Goal: Check status: Check status

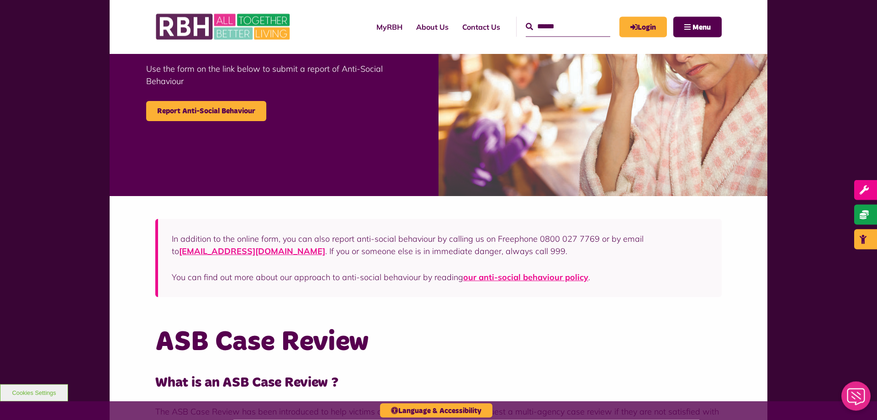
scroll to position [326, 0]
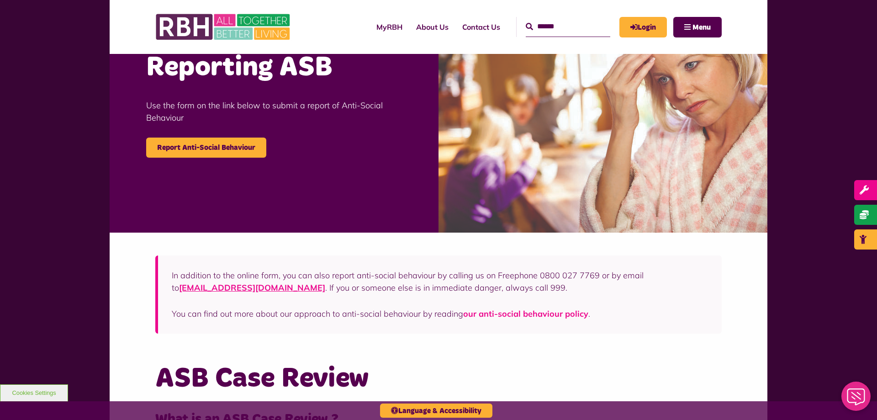
click at [557, 317] on link "our anti-social behaviour policy" at bounding box center [525, 313] width 125 height 11
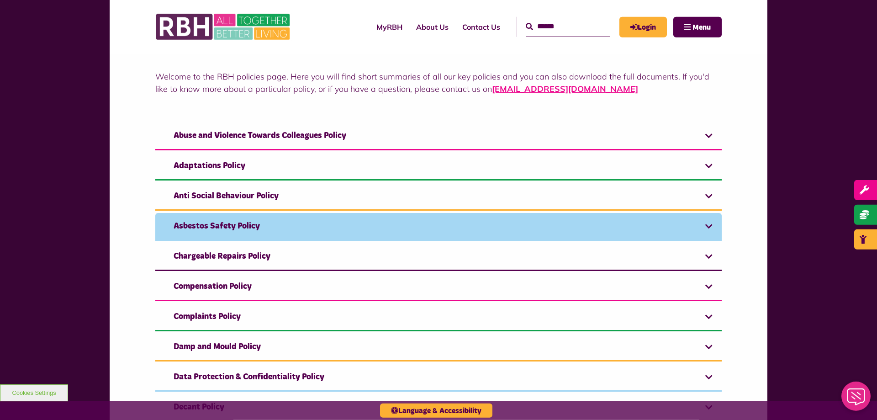
scroll to position [140, 0]
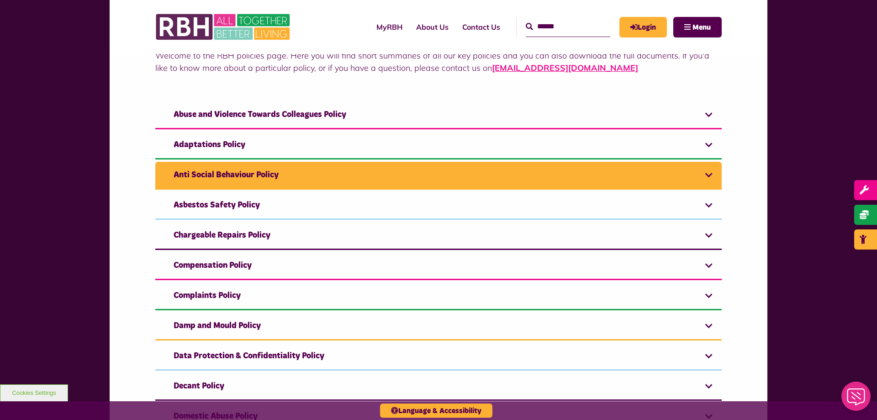
click at [335, 179] on link "Anti Social Behaviour Policy" at bounding box center [438, 176] width 567 height 28
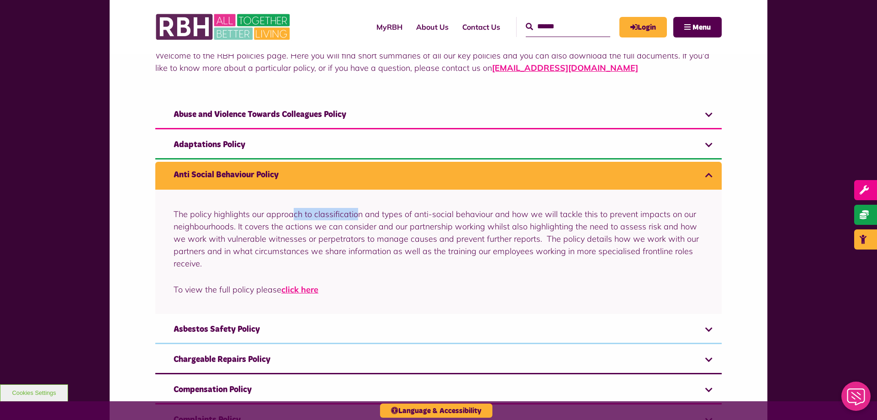
drag, startPoint x: 312, startPoint y: 213, endPoint x: 358, endPoint y: 214, distance: 46.2
click at [358, 214] on p "The policy highlights our approach to classification and types of anti-social b…" at bounding box center [439, 239] width 530 height 62
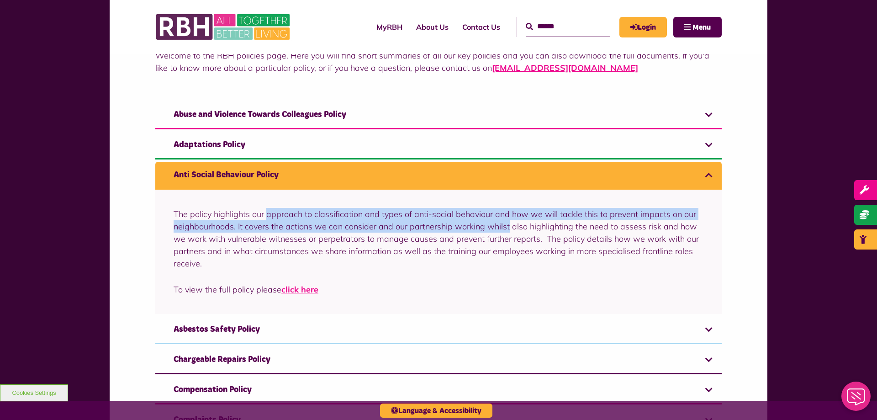
drag, startPoint x: 269, startPoint y: 211, endPoint x: 509, endPoint y: 225, distance: 240.3
click at [509, 225] on p "The policy highlights our approach to classification and types of anti-social b…" at bounding box center [439, 239] width 530 height 62
click at [297, 288] on link "click here" at bounding box center [299, 289] width 37 height 11
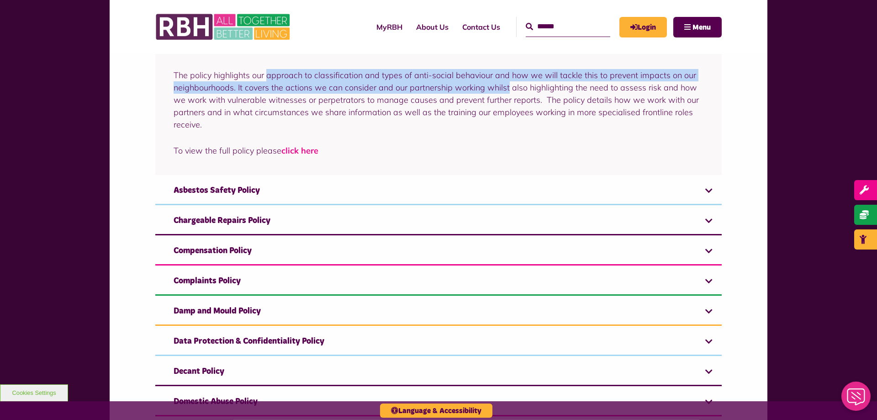
scroll to position [280, 0]
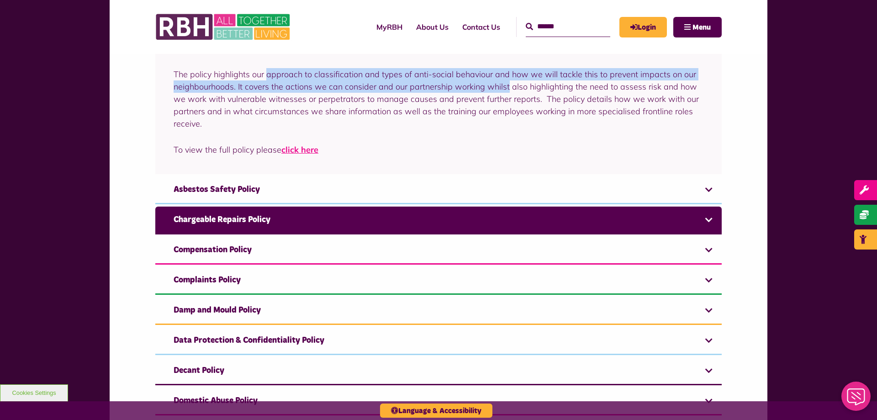
click at [292, 220] on link "Chargeable Repairs Policy" at bounding box center [438, 221] width 567 height 28
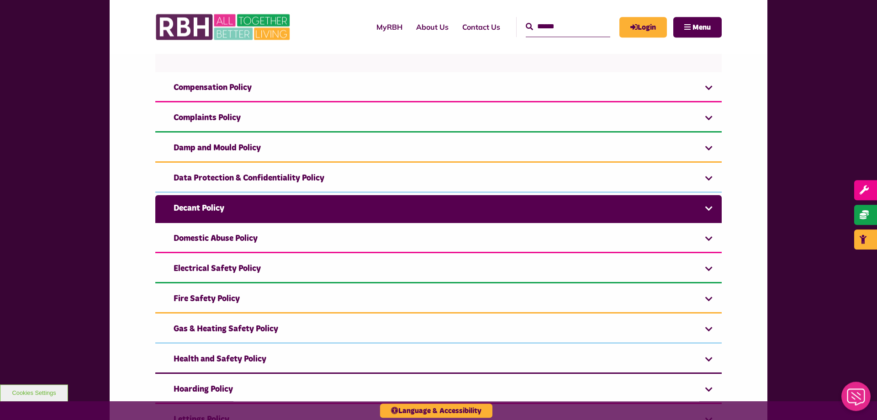
scroll to position [408, 0]
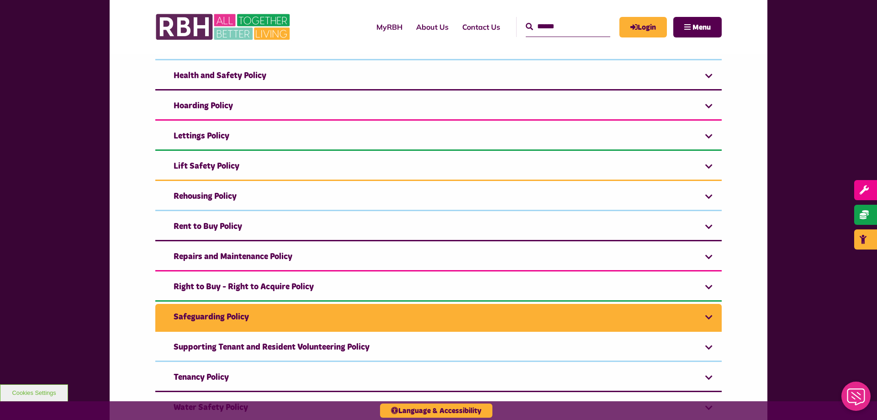
click at [376, 318] on link "Safeguarding Policy" at bounding box center [438, 318] width 567 height 28
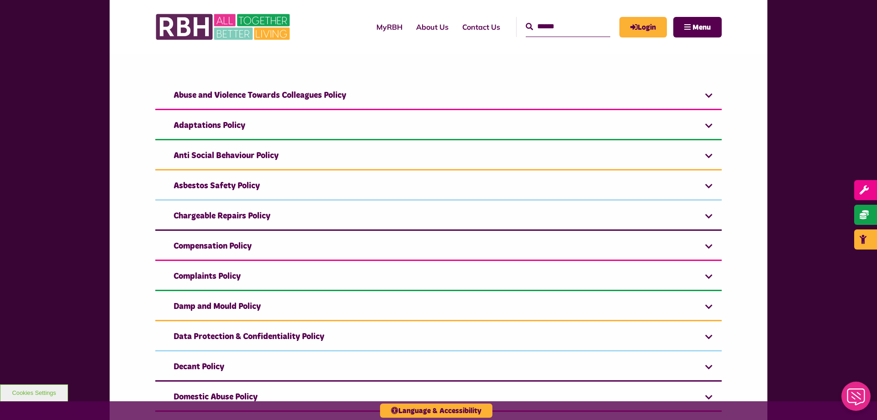
scroll to position [0, 0]
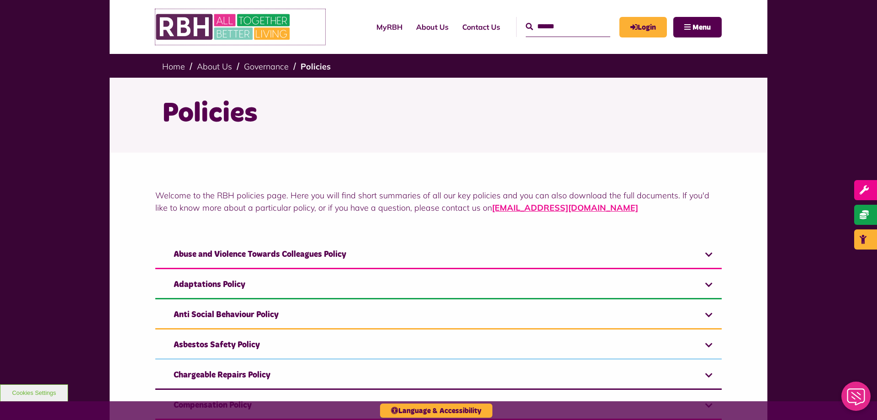
click at [276, 25] on img at bounding box center [223, 27] width 137 height 36
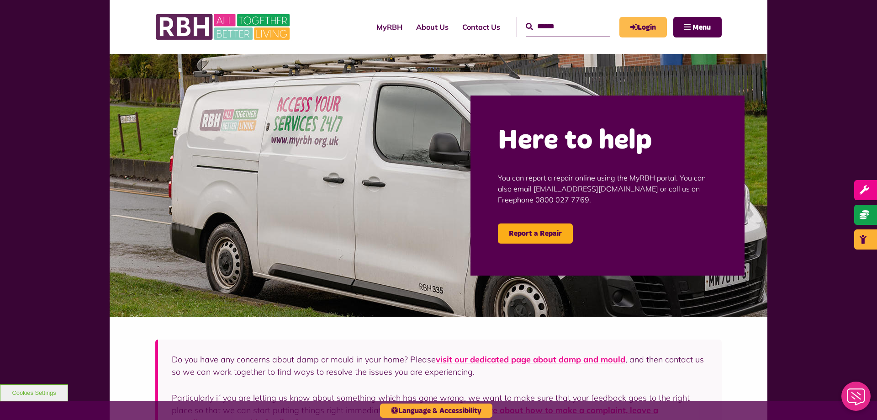
click at [647, 21] on link "Login" at bounding box center [644, 27] width 48 height 21
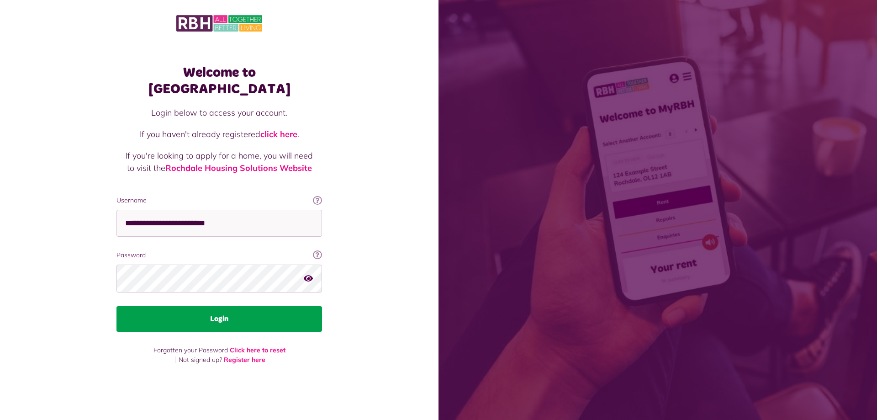
click at [277, 320] on button "Login" at bounding box center [220, 319] width 206 height 26
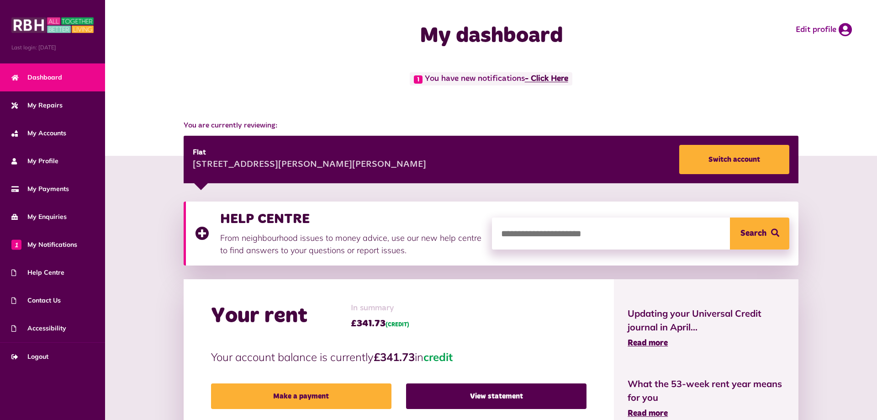
click at [551, 78] on link "- Click Here" at bounding box center [546, 79] width 43 height 8
click at [532, 79] on link "- Click Here" at bounding box center [546, 79] width 43 height 8
click at [53, 245] on span "1 My Notifications" at bounding box center [44, 245] width 66 height 10
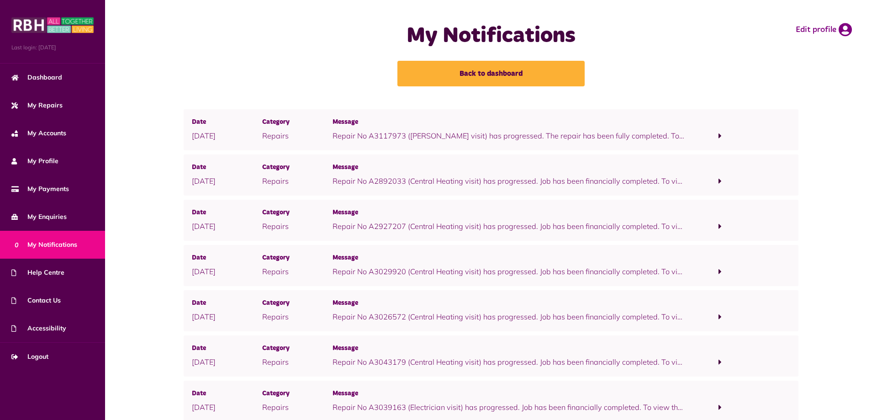
click at [542, 132] on p "Repair No A3117973 (Joiner visit) has progressed. The repair has been fully com…" at bounding box center [509, 135] width 352 height 11
click at [444, 127] on span "Message" at bounding box center [509, 122] width 352 height 10
click at [37, 64] on link "Dashboard" at bounding box center [52, 78] width 105 height 28
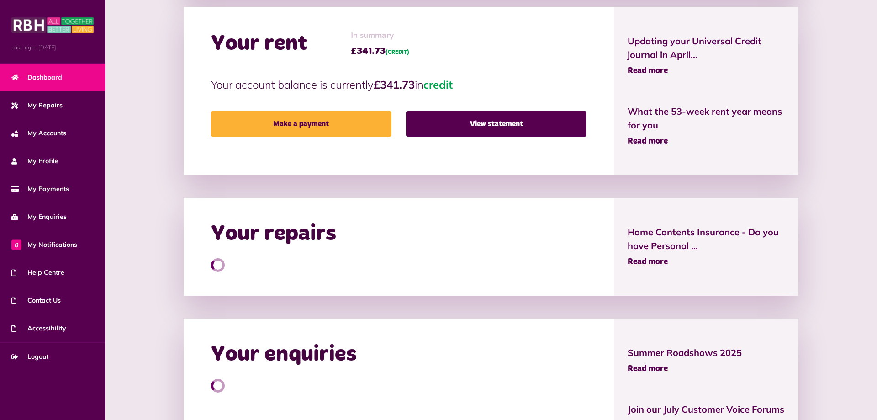
scroll to position [326, 0]
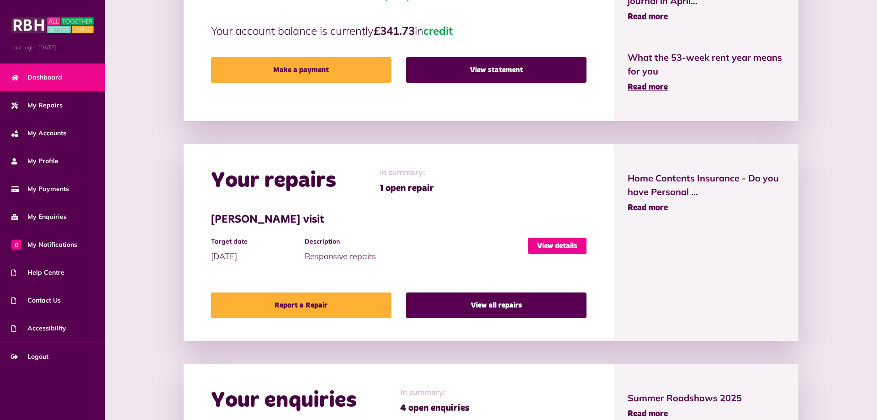
click at [558, 242] on link "View details" at bounding box center [557, 246] width 58 height 16
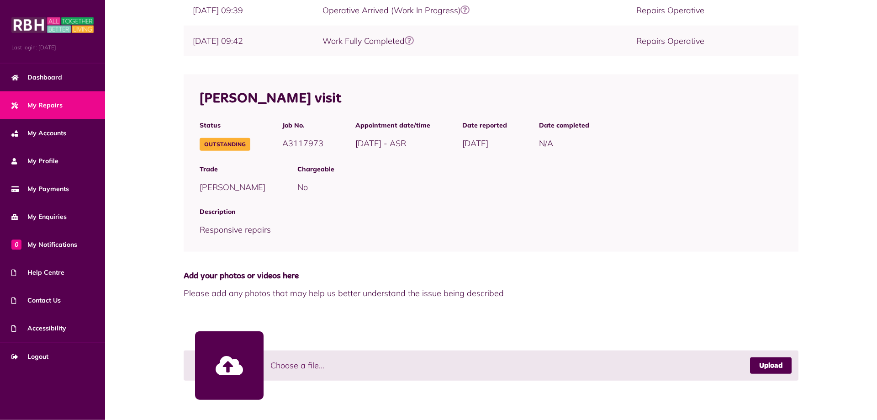
scroll to position [318, 0]
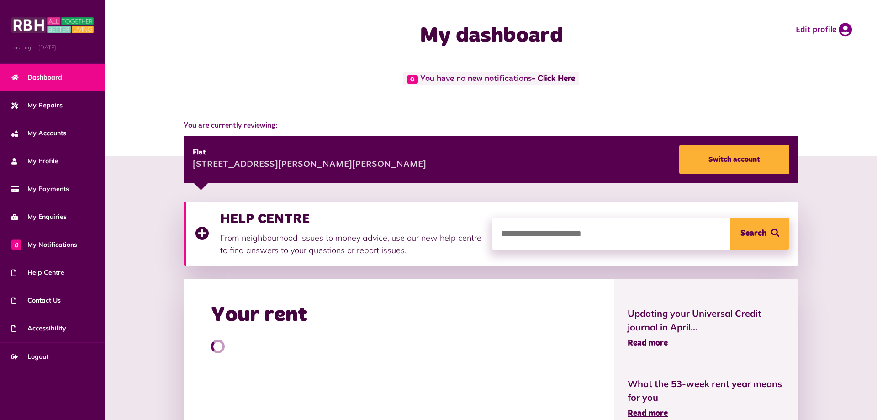
scroll to position [202, 0]
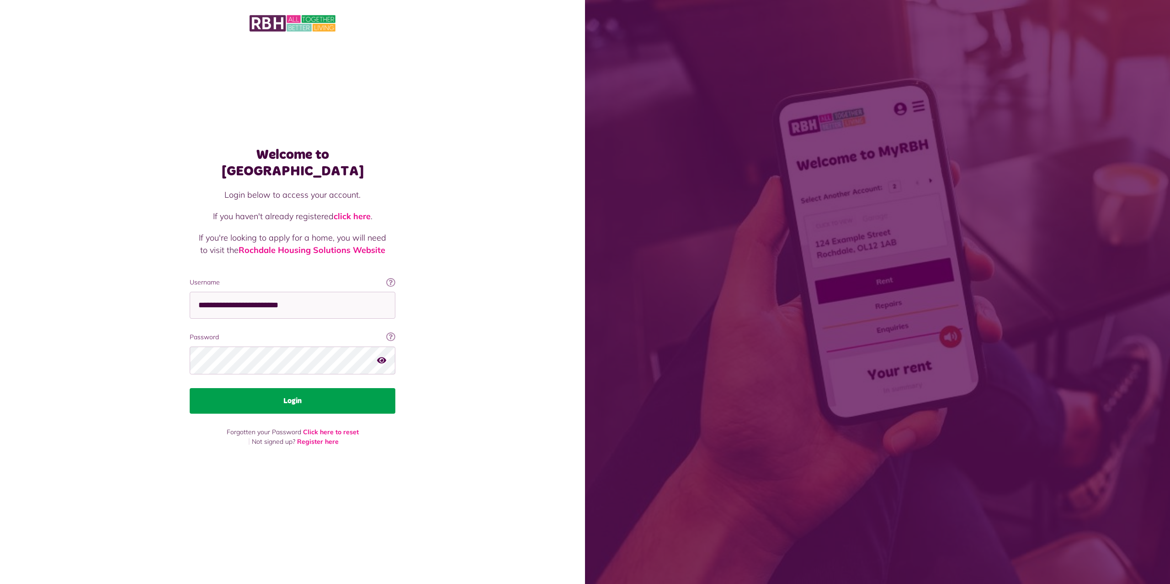
click at [327, 396] on button "Login" at bounding box center [293, 401] width 206 height 26
click at [347, 389] on button "Login" at bounding box center [293, 401] width 206 height 26
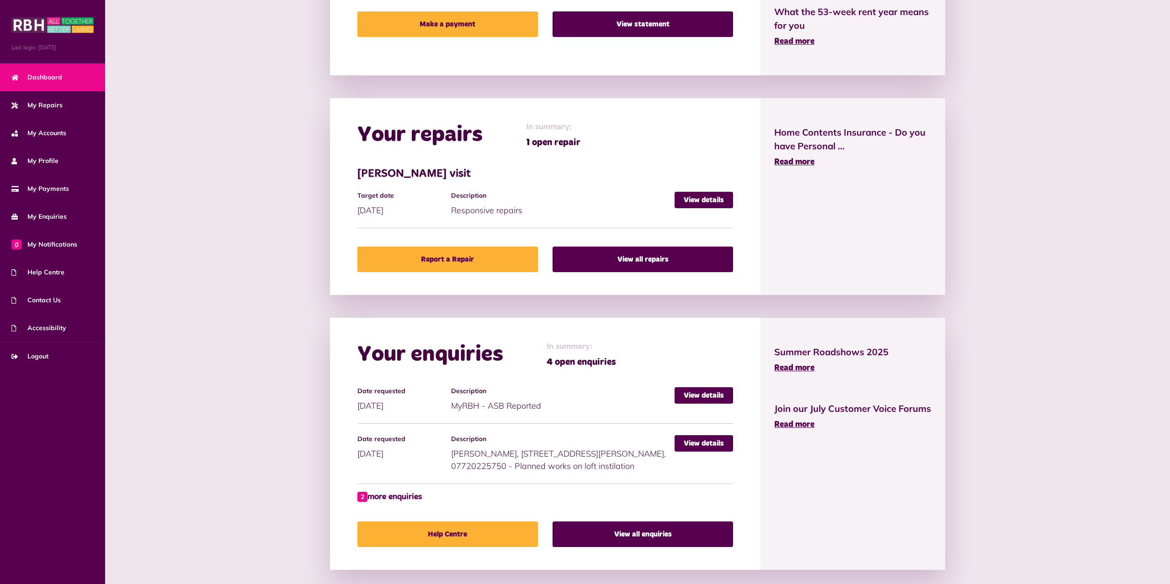
scroll to position [383, 0]
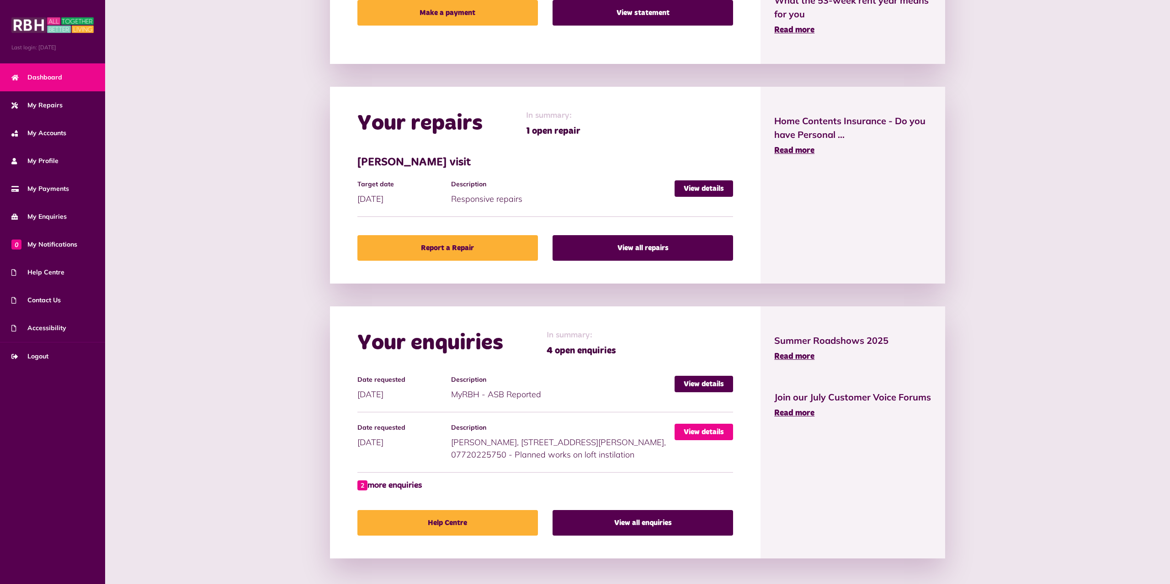
click at [697, 424] on link "View details" at bounding box center [703, 432] width 58 height 16
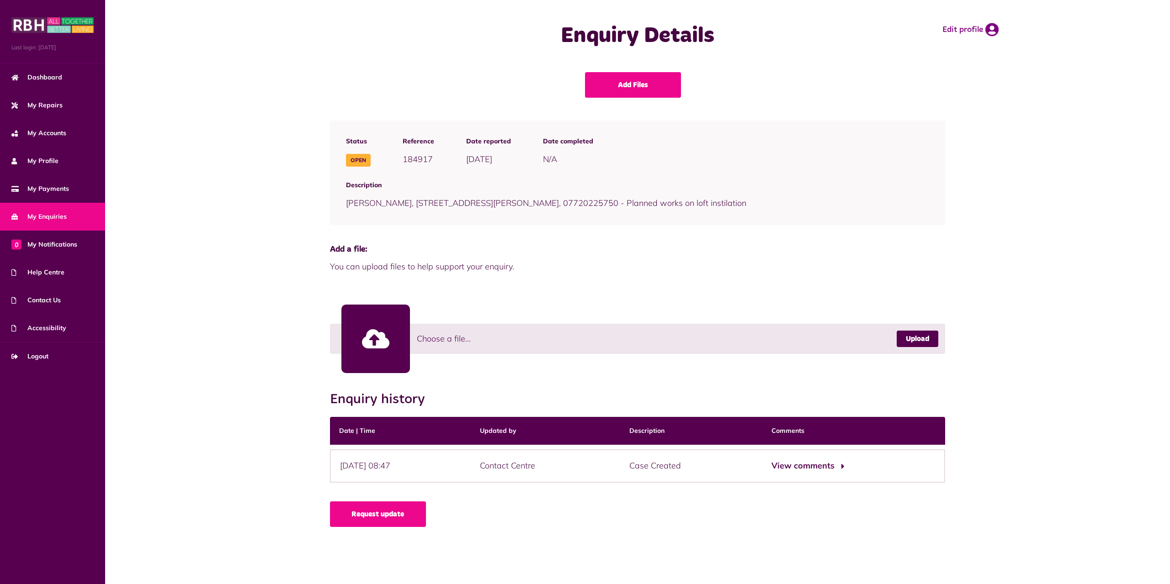
click at [824, 470] on button "View comments" at bounding box center [806, 466] width 71 height 13
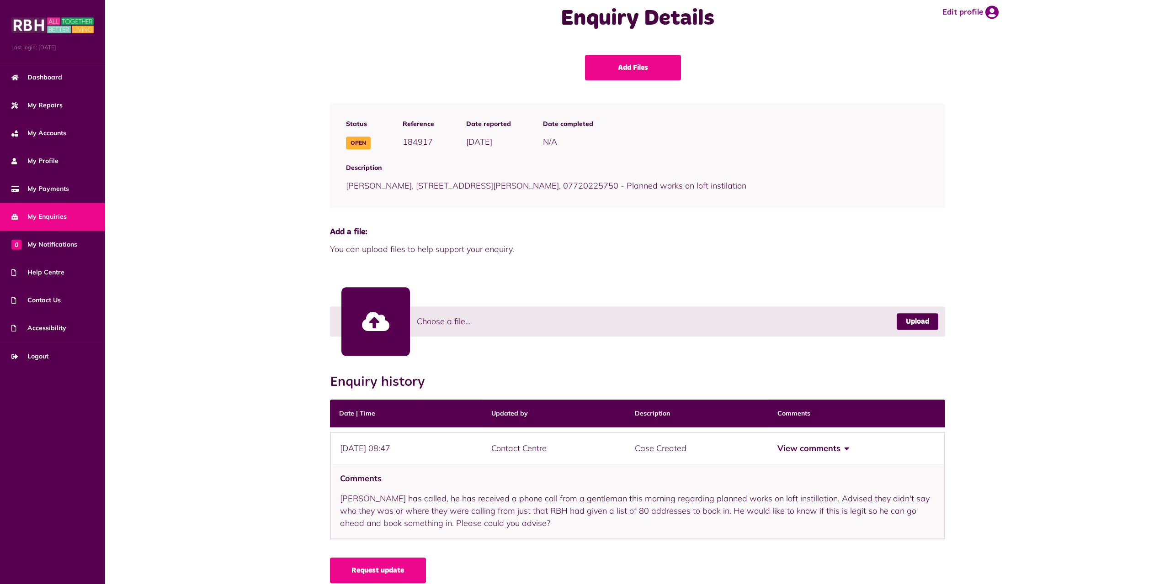
scroll to position [30, 0]
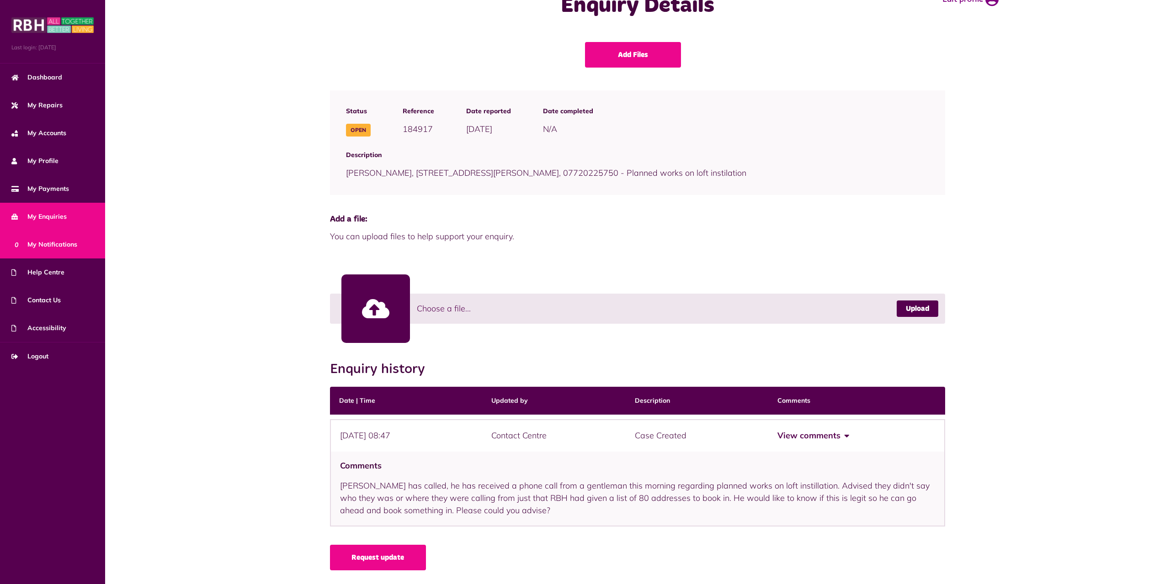
click at [40, 242] on span "0 My Notifications" at bounding box center [44, 245] width 66 height 10
